Goal: Information Seeking & Learning: Understand process/instructions

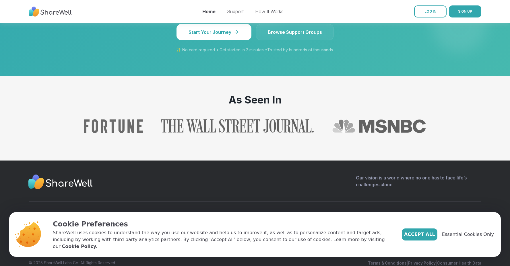
scroll to position [590, 0]
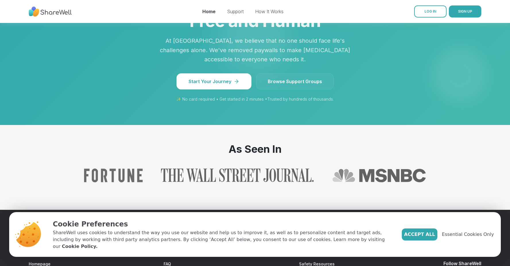
scroll to position [590, 0]
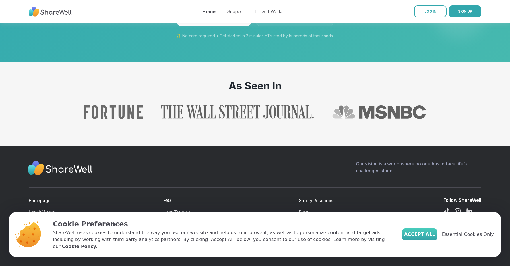
click at [435, 237] on span "Accept All" at bounding box center [419, 234] width 31 height 7
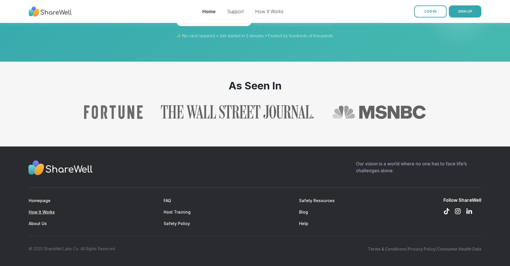
click at [40, 213] on link "How It Works" at bounding box center [42, 212] width 26 height 5
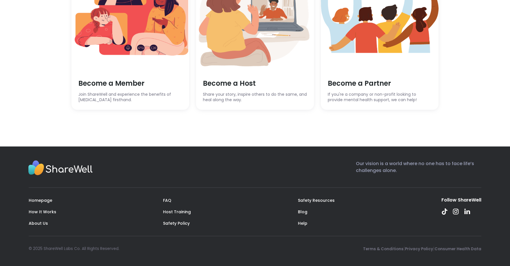
scroll to position [1656, 0]
